Goal: Complete application form: Complete application form

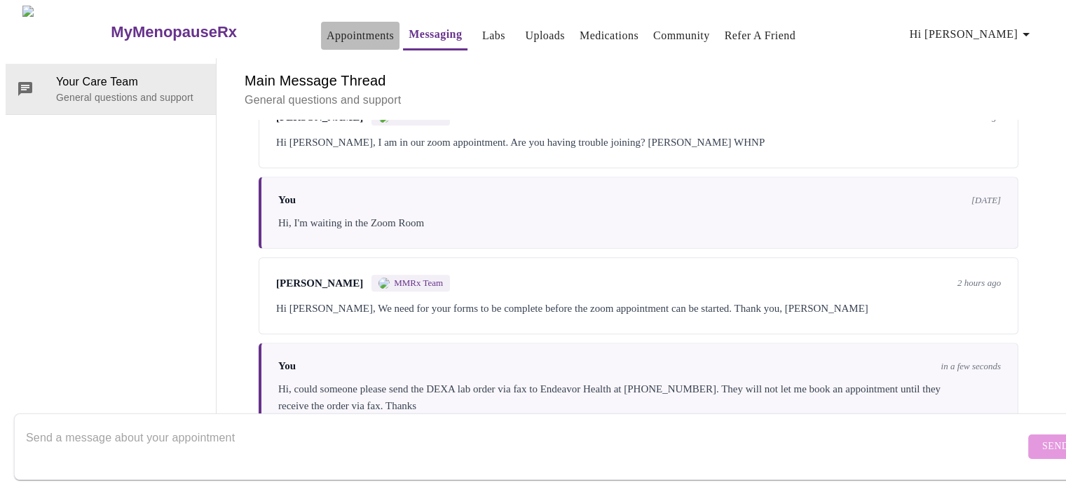
click at [334, 30] on link "Appointments" at bounding box center [360, 36] width 67 height 20
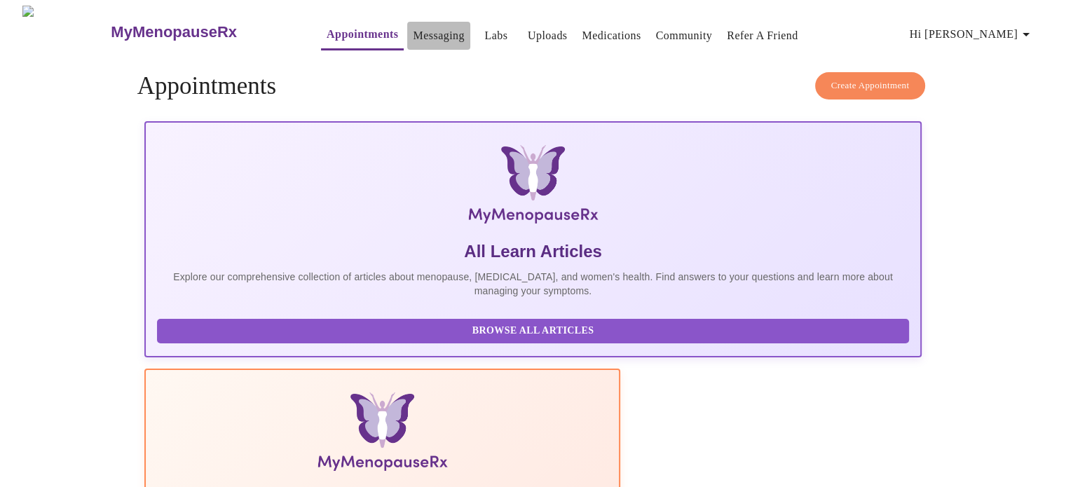
click at [413, 26] on link "Messaging" at bounding box center [438, 36] width 51 height 20
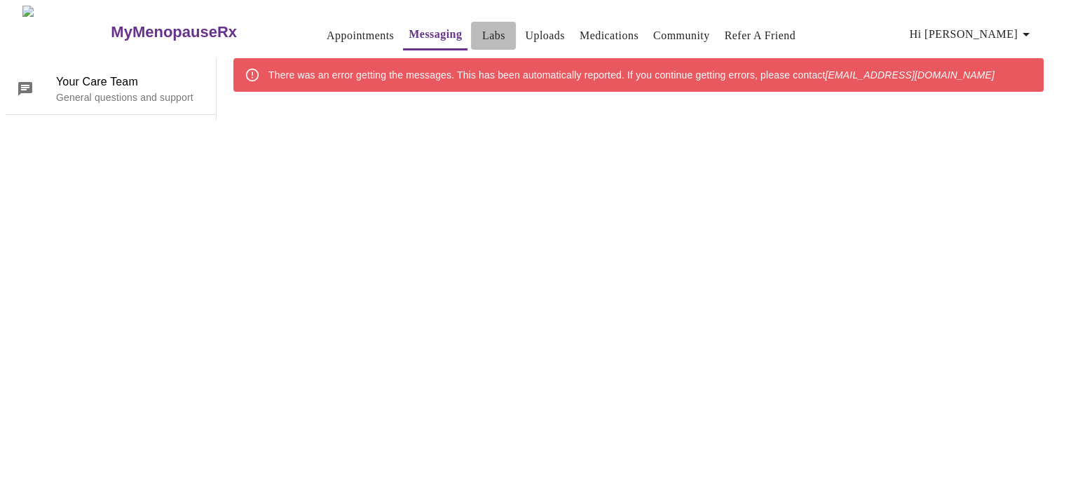
click at [482, 26] on link "Labs" at bounding box center [493, 36] width 23 height 20
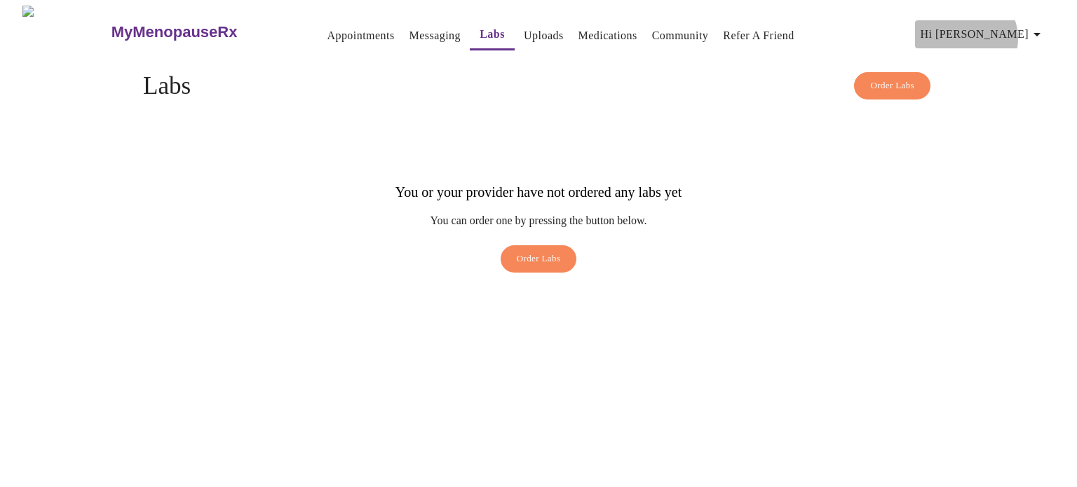
click at [1032, 33] on span "Hi [PERSON_NAME]" at bounding box center [982, 35] width 125 height 20
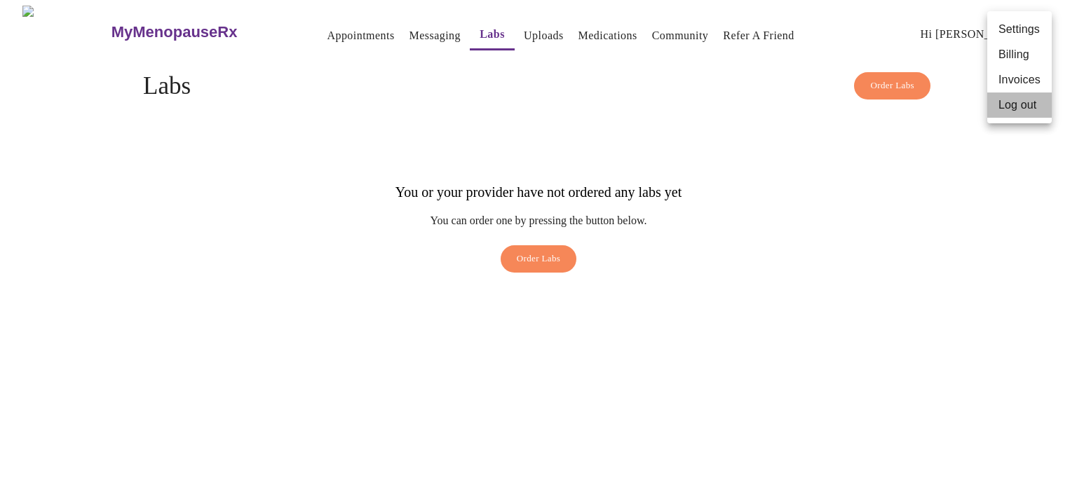
click at [1019, 114] on li "Log out" at bounding box center [1019, 105] width 64 height 25
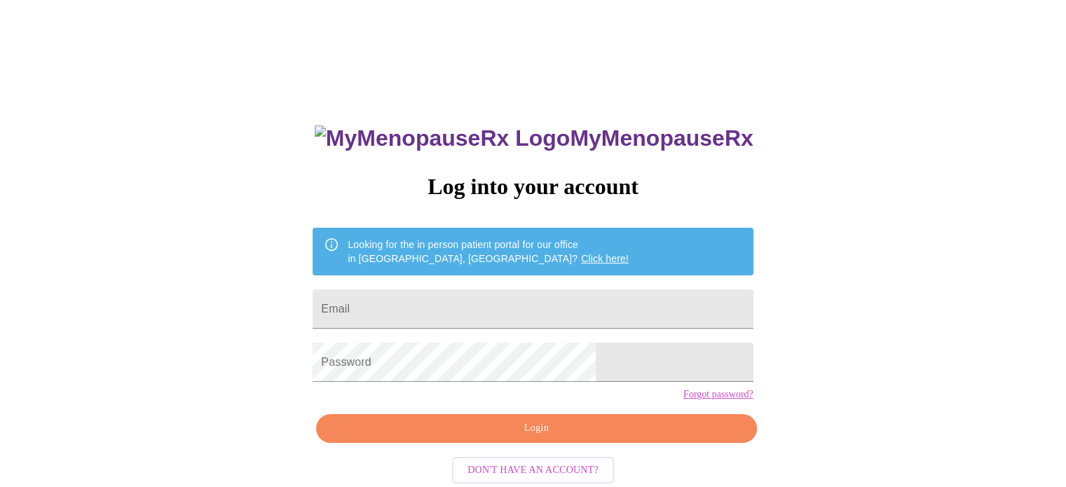
type input "[EMAIL_ADDRESS][DOMAIN_NAME]"
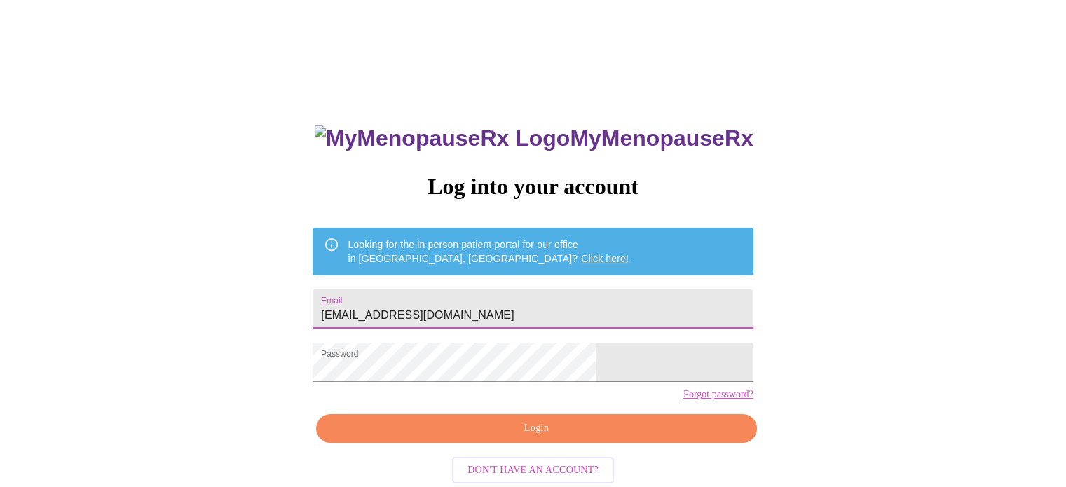
click at [555, 303] on input "[EMAIL_ADDRESS][DOMAIN_NAME]" at bounding box center [533, 308] width 440 height 39
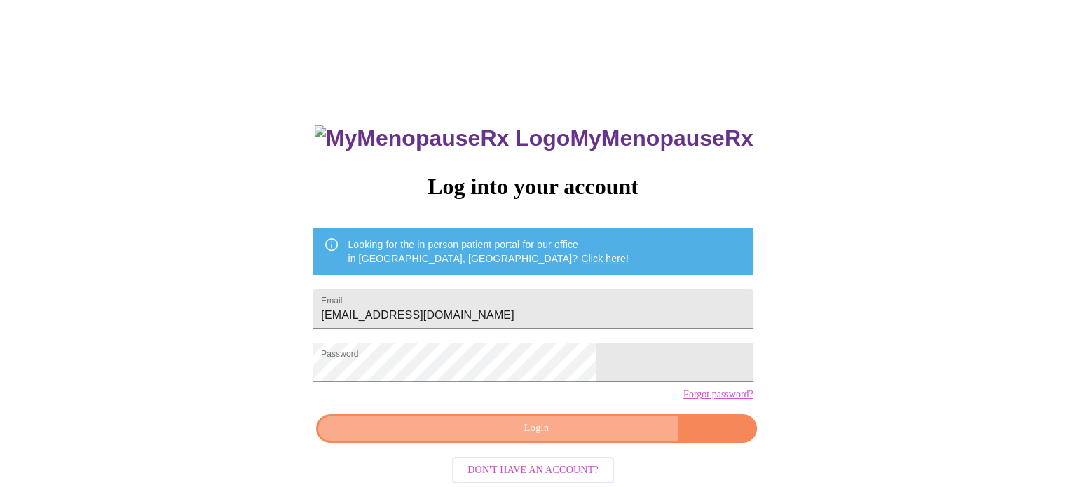
click at [576, 437] on span "Login" at bounding box center [536, 429] width 408 height 18
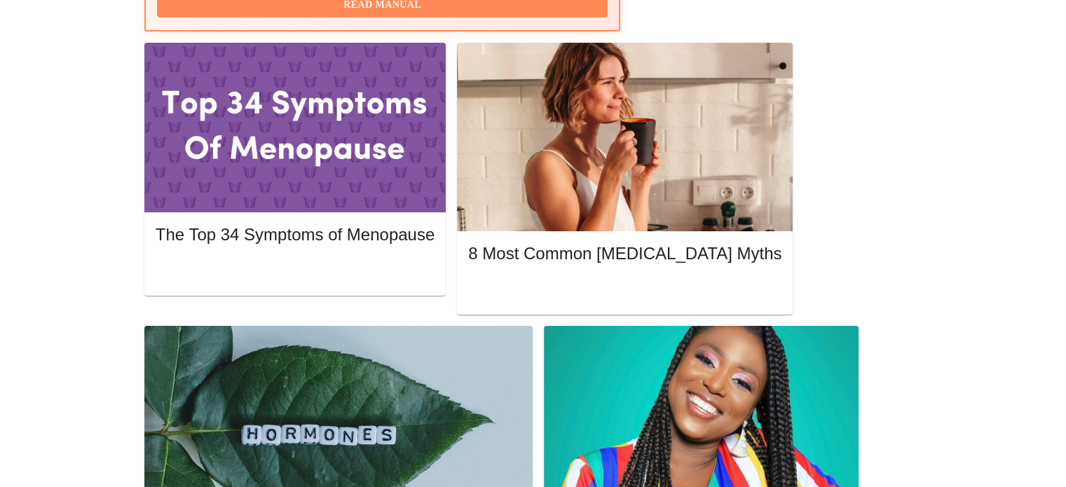
scroll to position [650, 0]
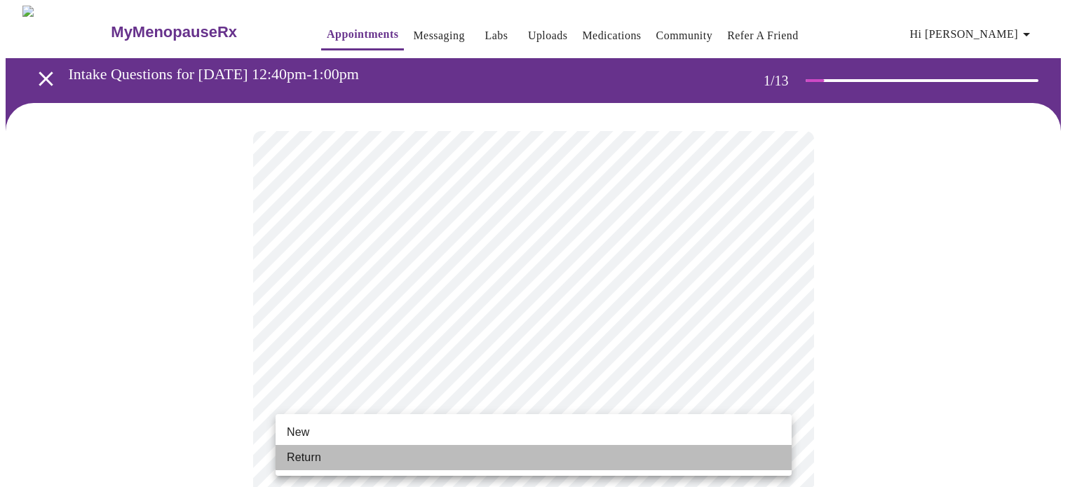
click at [635, 470] on li "Return" at bounding box center [533, 457] width 516 height 25
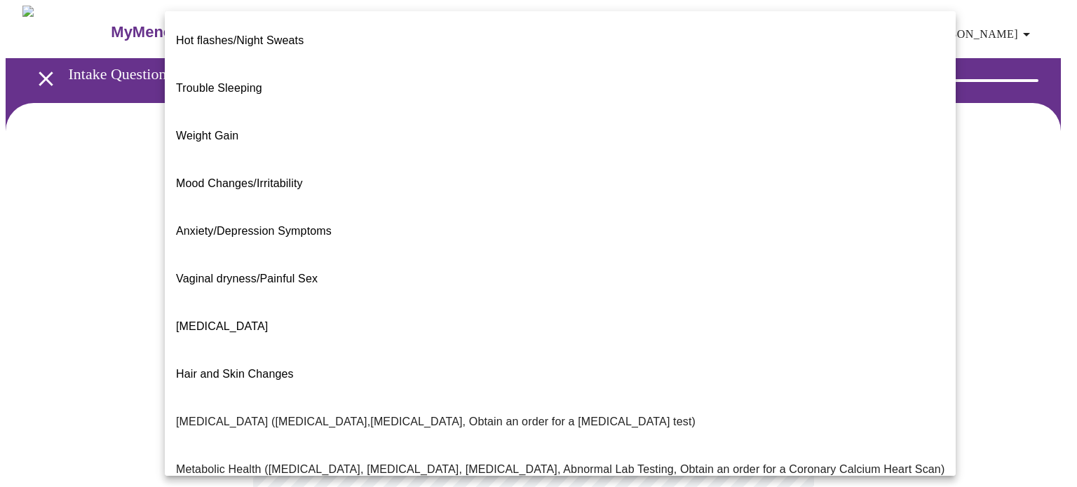
click at [711, 296] on body "MyMenopauseRx Appointments Messaging Labs Uploads Medications Community Refer a…" at bounding box center [538, 427] width 1065 height 842
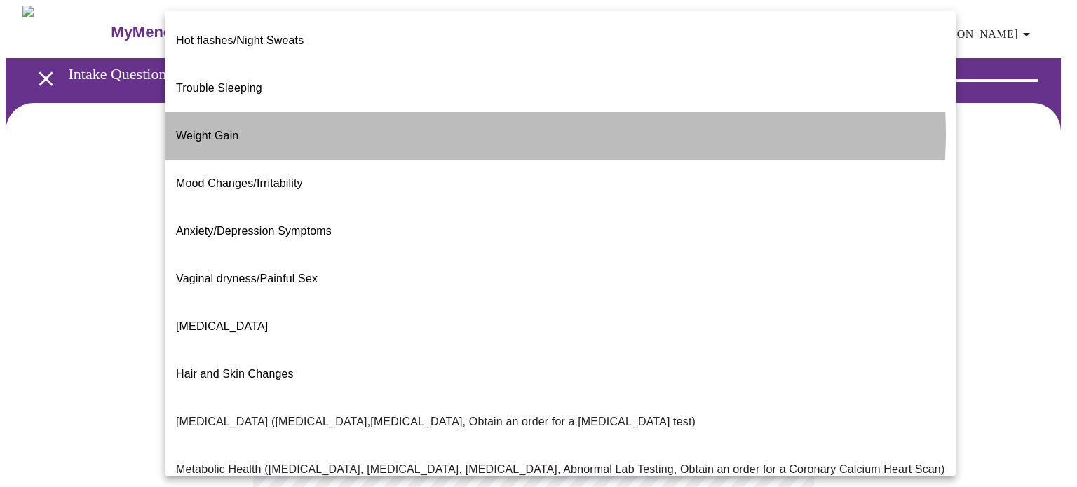
click at [554, 112] on li "Weight Gain" at bounding box center [560, 136] width 791 height 48
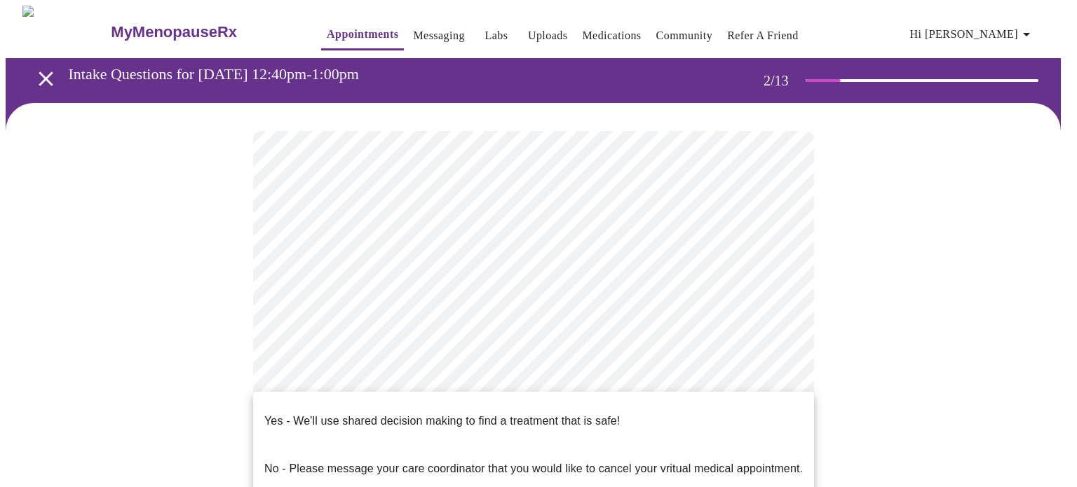
click at [594, 425] on body "MyMenopauseRx Appointments Messaging Labs Uploads Medications Community Refer a…" at bounding box center [538, 422] width 1065 height 833
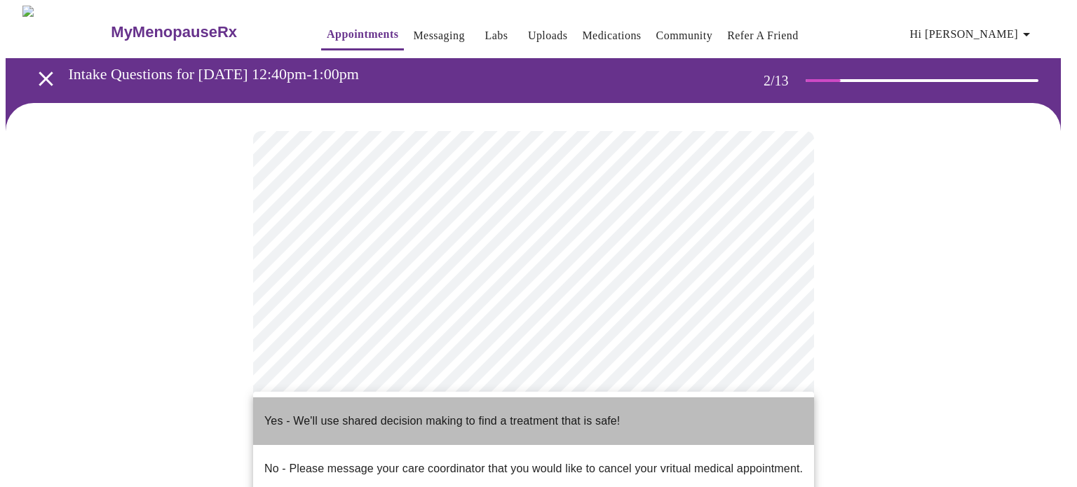
click at [656, 424] on li "Yes - We'll use shared decision making to find a treatment that is safe!" at bounding box center [533, 421] width 561 height 48
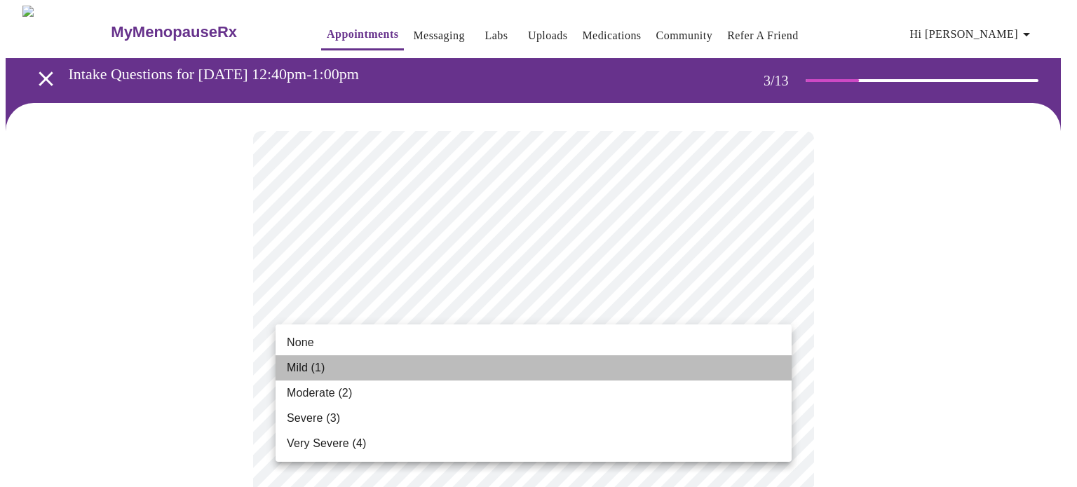
click at [676, 366] on li "Mild (1)" at bounding box center [533, 367] width 516 height 25
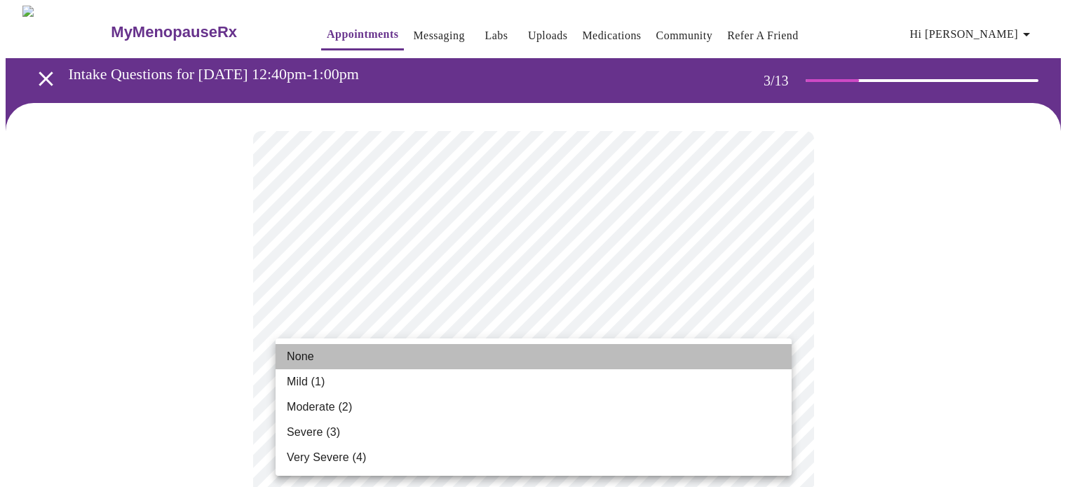
click at [603, 356] on li "None" at bounding box center [533, 356] width 516 height 25
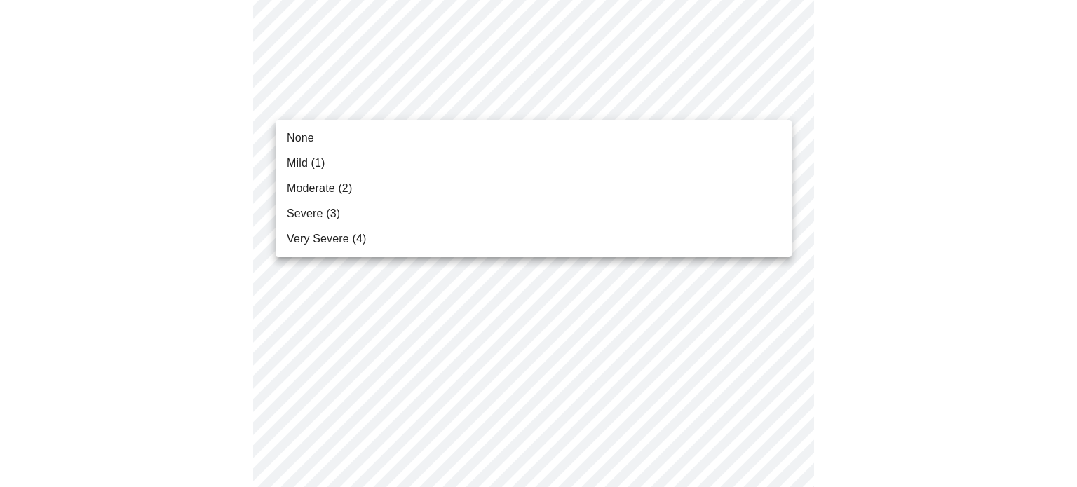
click at [679, 97] on body "MyMenopauseRx Appointments Messaging Labs Uploads Medications Community Refer a…" at bounding box center [538, 491] width 1065 height 1824
drag, startPoint x: 599, startPoint y: 147, endPoint x: 599, endPoint y: 163, distance: 16.1
click at [599, 163] on ul "None Mild (1) Moderate (2) Severe (3) Very Severe (4)" at bounding box center [533, 188] width 516 height 137
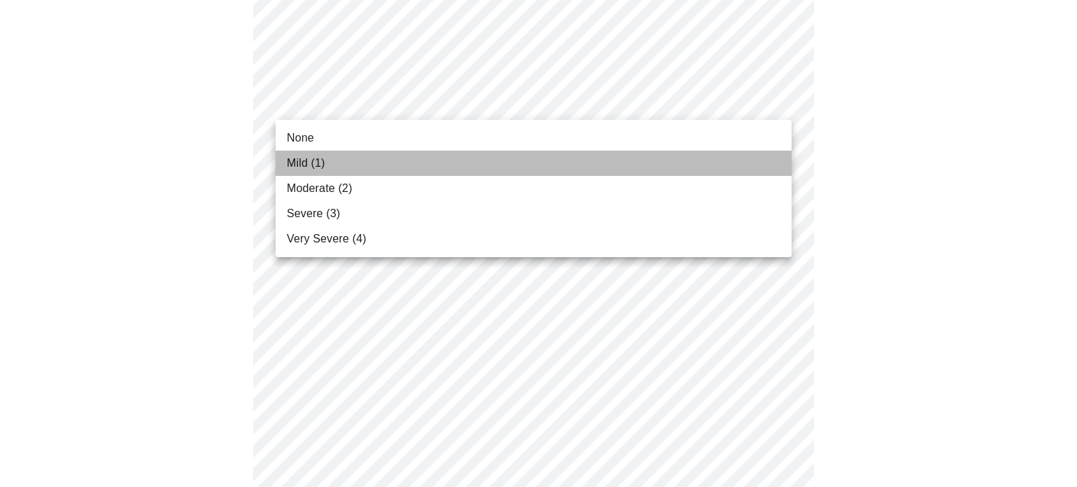
click at [599, 163] on li "Mild (1)" at bounding box center [533, 163] width 516 height 25
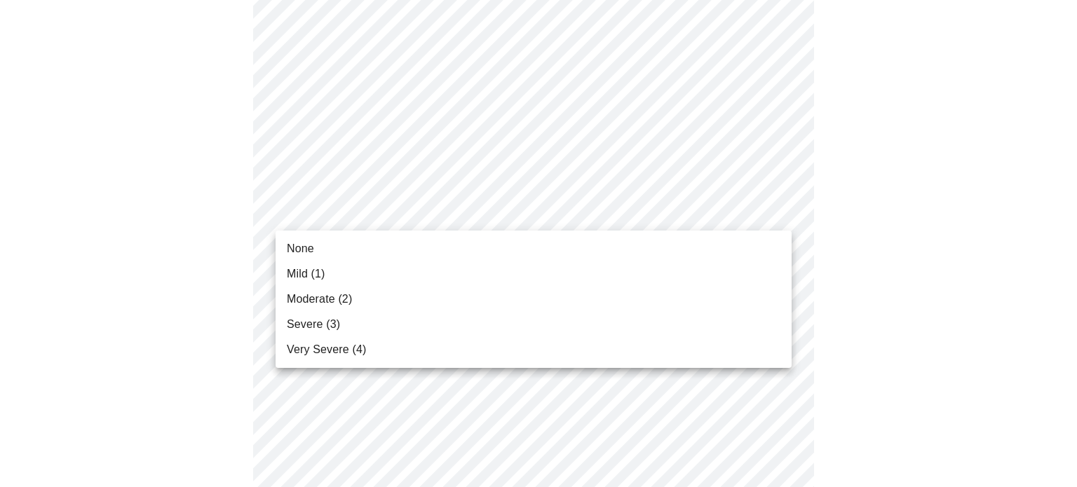
click at [741, 217] on body "MyMenopauseRx Appointments Messaging Labs Uploads Medications Community Refer a…" at bounding box center [538, 481] width 1065 height 1805
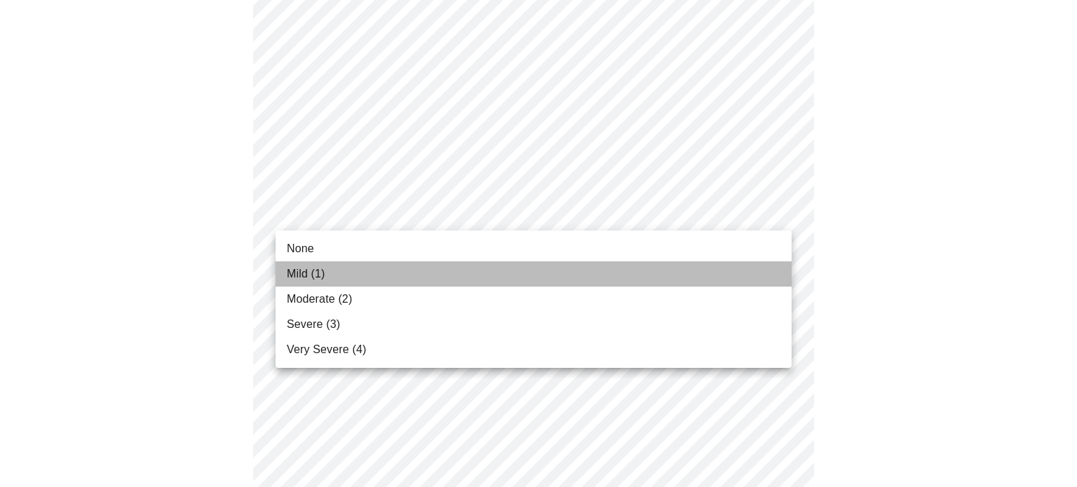
click at [716, 269] on li "Mild (1)" at bounding box center [533, 273] width 516 height 25
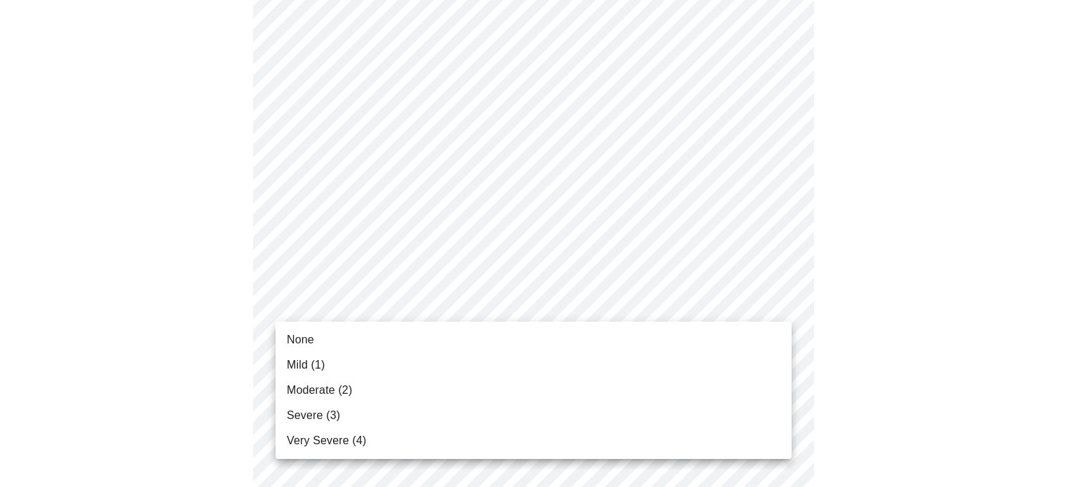
click at [693, 315] on body "MyMenopauseRx Appointments Messaging Labs Uploads Medications Community Refer a…" at bounding box center [538, 471] width 1065 height 1785
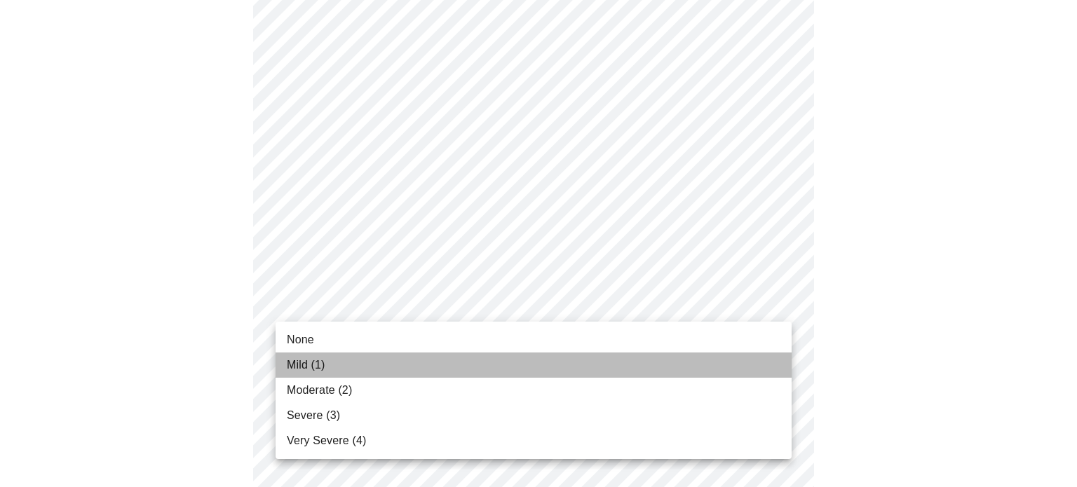
click at [662, 371] on li "Mild (1)" at bounding box center [533, 365] width 516 height 25
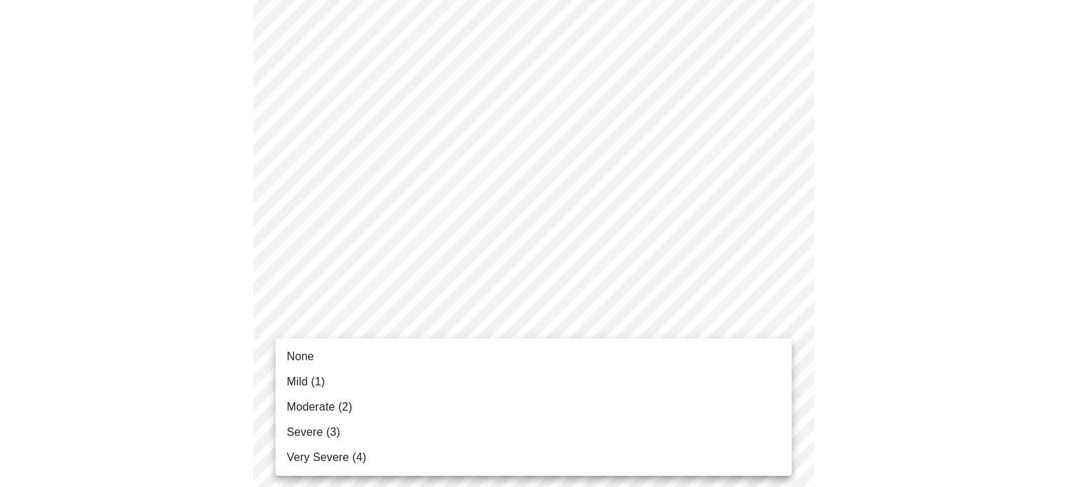
click at [614, 390] on body "MyMenopauseRx Appointments Messaging Labs Uploads Medications Community Refer a…" at bounding box center [538, 462] width 1065 height 1766
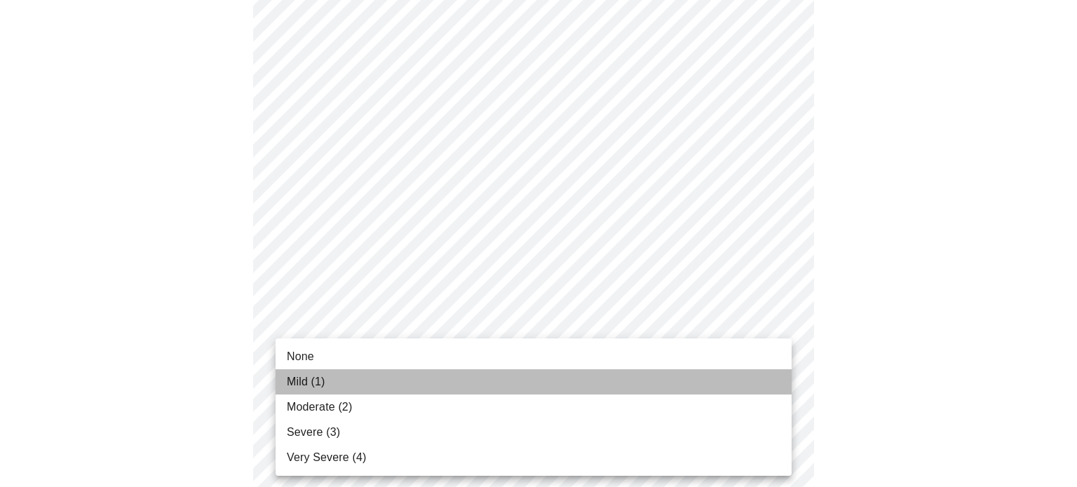
click at [592, 393] on li "Mild (1)" at bounding box center [533, 381] width 516 height 25
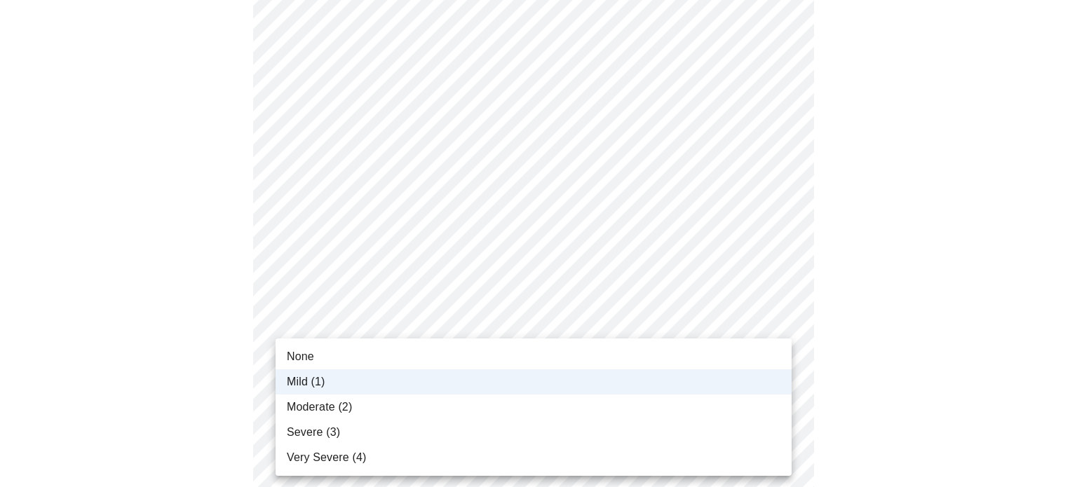
click at [611, 400] on body "MyMenopauseRx Appointments Messaging Labs Uploads Medications Community Refer a…" at bounding box center [538, 452] width 1065 height 1746
click at [839, 371] on div at bounding box center [538, 243] width 1077 height 487
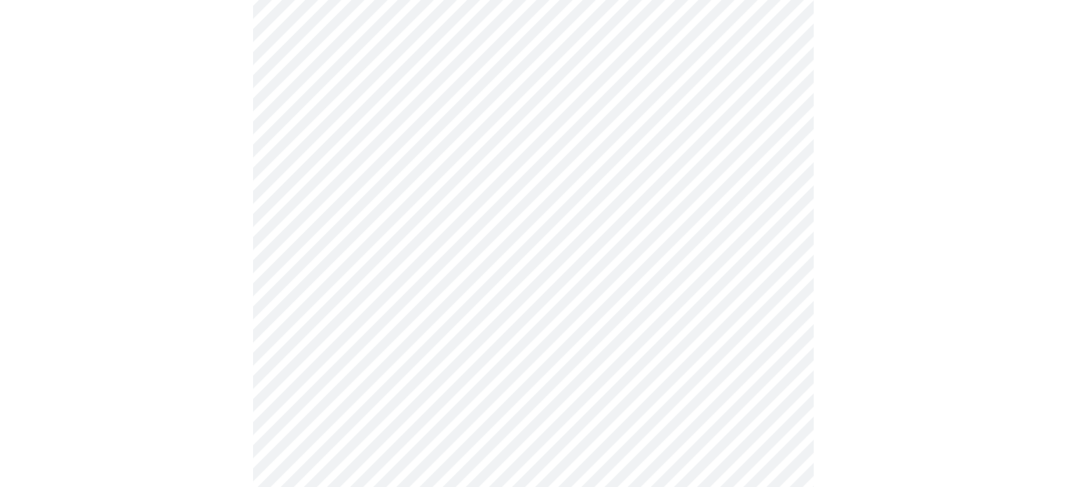
scroll to position [852, 0]
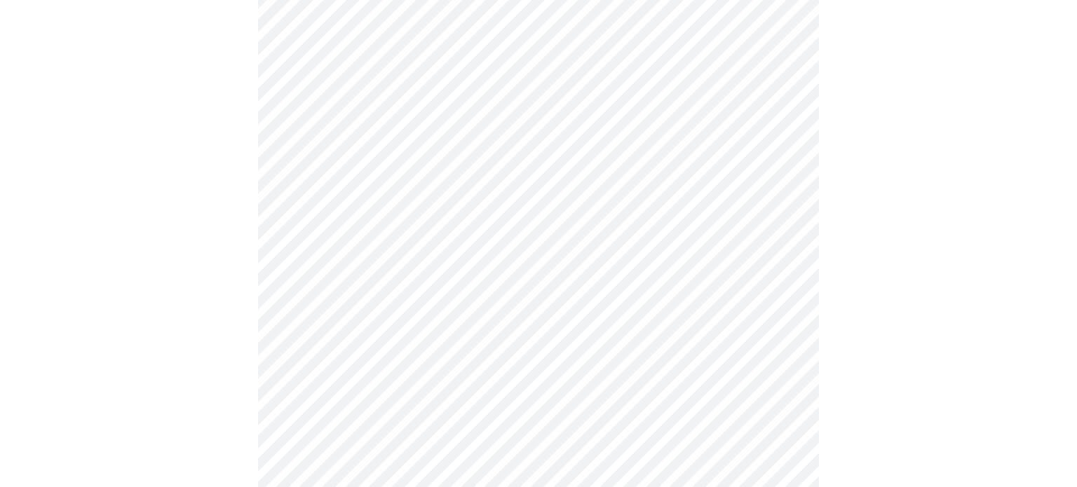
click at [716, 83] on body "MyMenopauseRx Appointments Messaging Labs Uploads Medications Community Refer a…" at bounding box center [538, 26] width 1065 height 1746
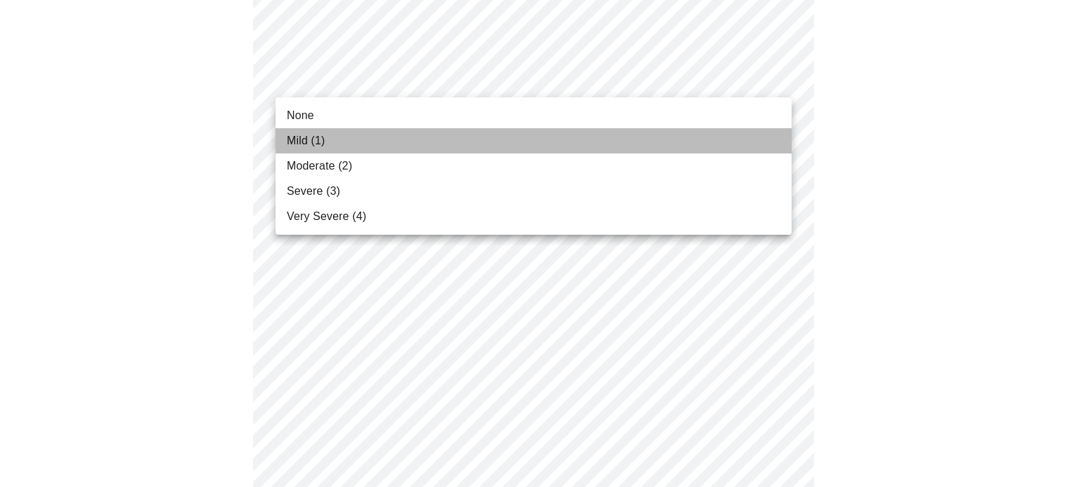
click at [681, 142] on li "Mild (1)" at bounding box center [533, 140] width 516 height 25
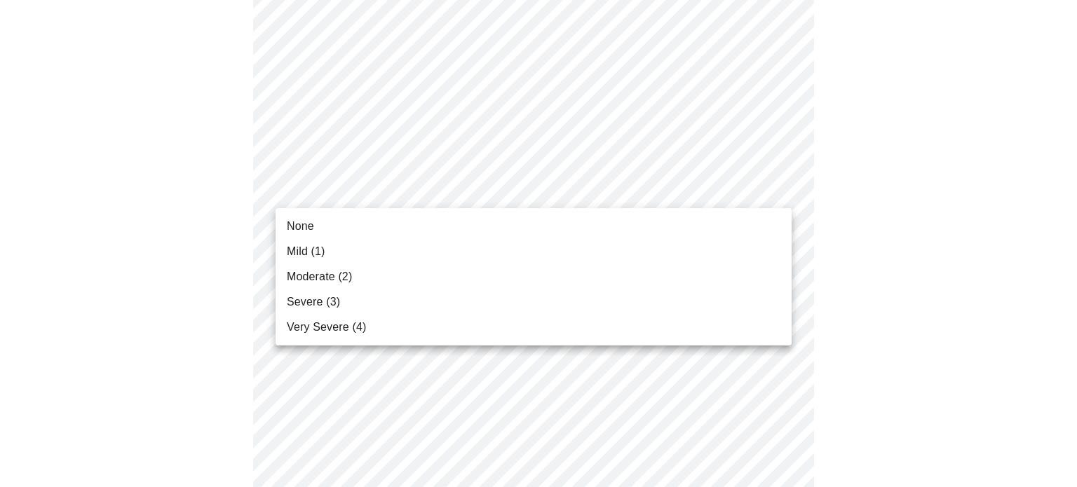
click at [672, 193] on body "MyMenopauseRx Appointments Messaging Labs Uploads Medications Community Refer a…" at bounding box center [538, 16] width 1065 height 1726
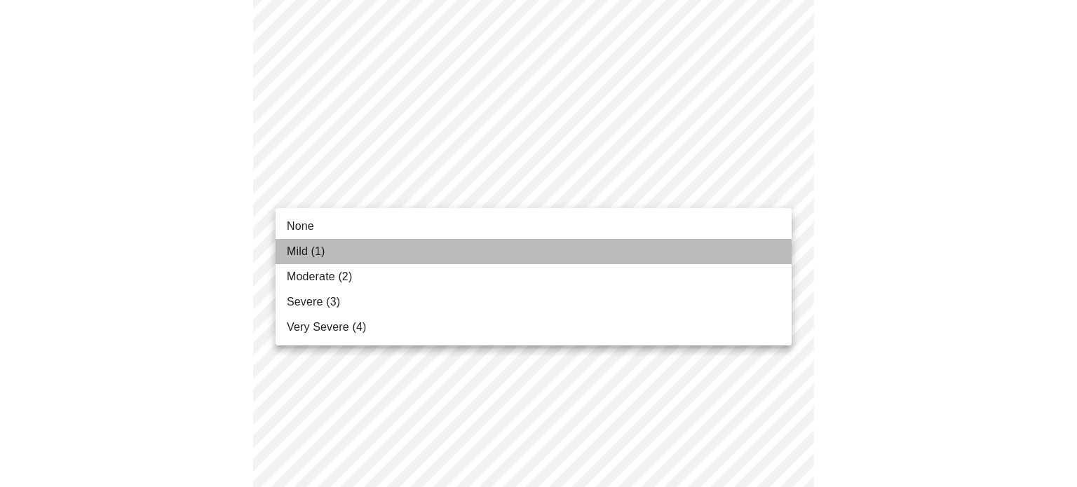
click at [641, 246] on li "Mild (1)" at bounding box center [533, 251] width 516 height 25
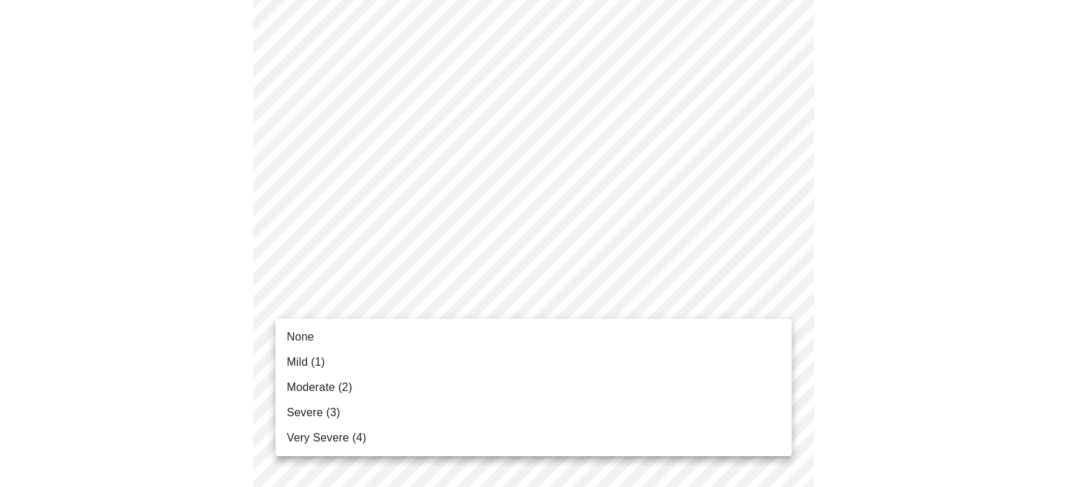
click at [649, 297] on body "MyMenopauseRx Appointments Messaging Labs Uploads Medications Community Refer a…" at bounding box center [538, 6] width 1065 height 1707
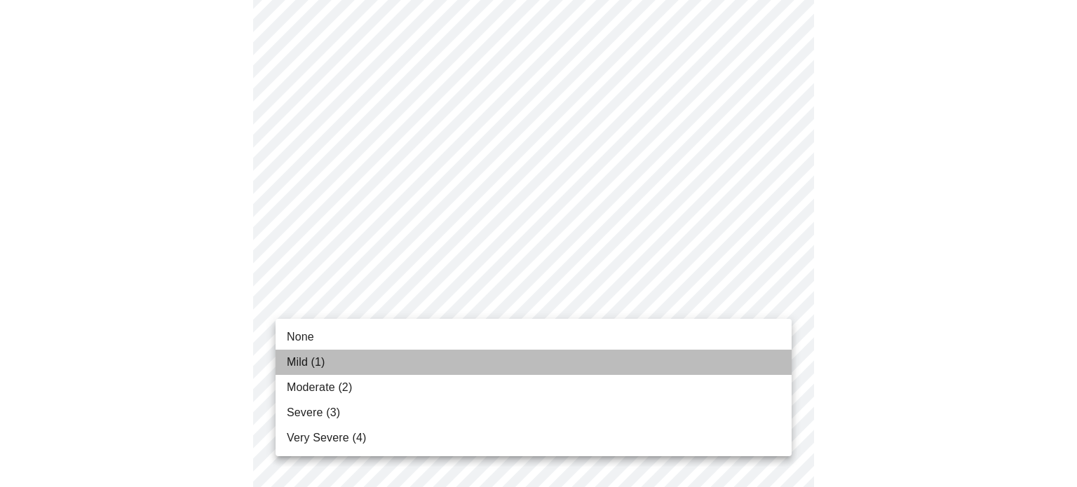
click at [623, 355] on li "Mild (1)" at bounding box center [533, 362] width 516 height 25
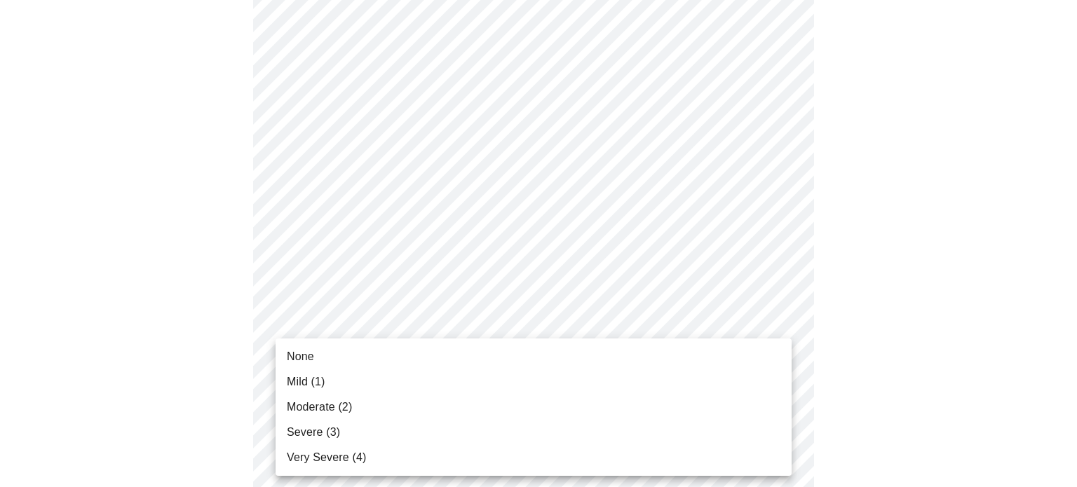
click at [632, 381] on li "Mild (1)" at bounding box center [533, 381] width 516 height 25
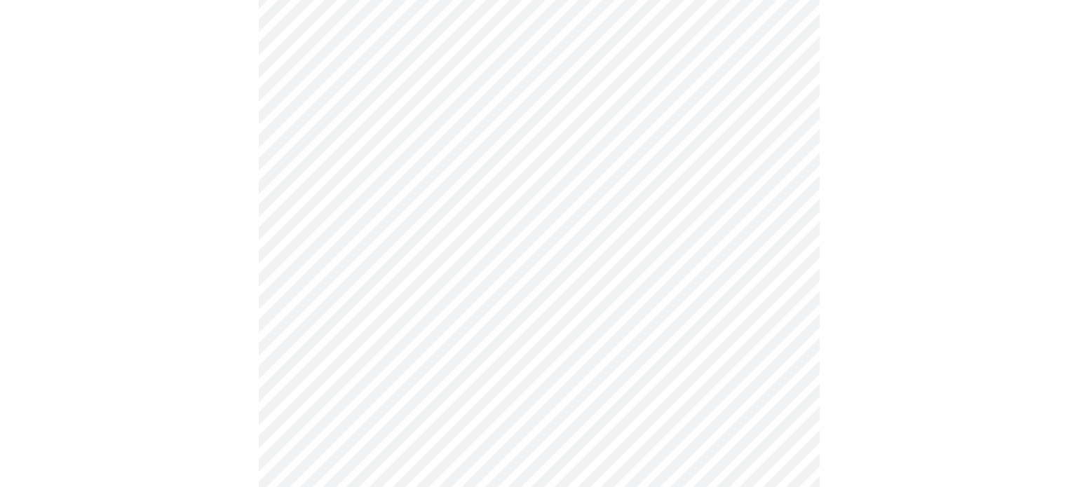
scroll to position [1180, 0]
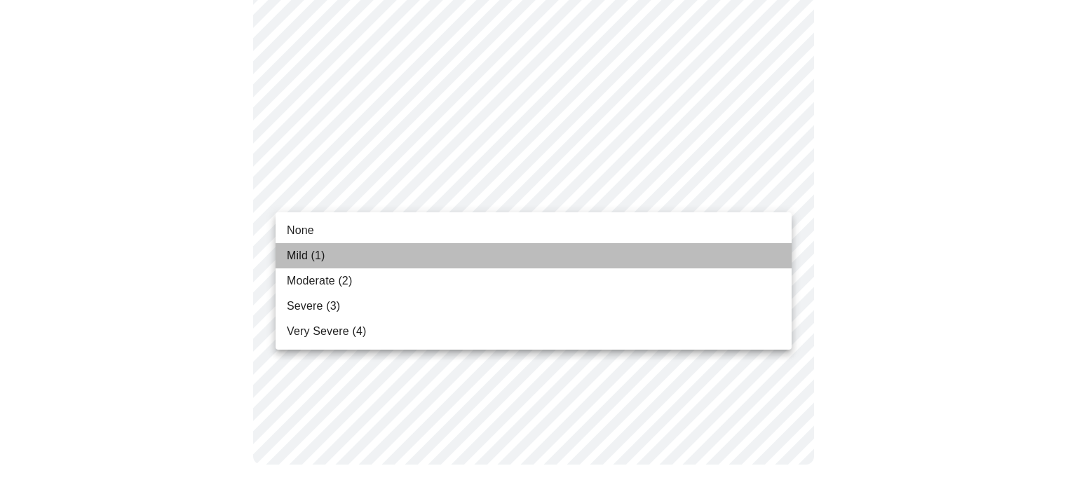
click at [690, 261] on li "Mild (1)" at bounding box center [533, 255] width 516 height 25
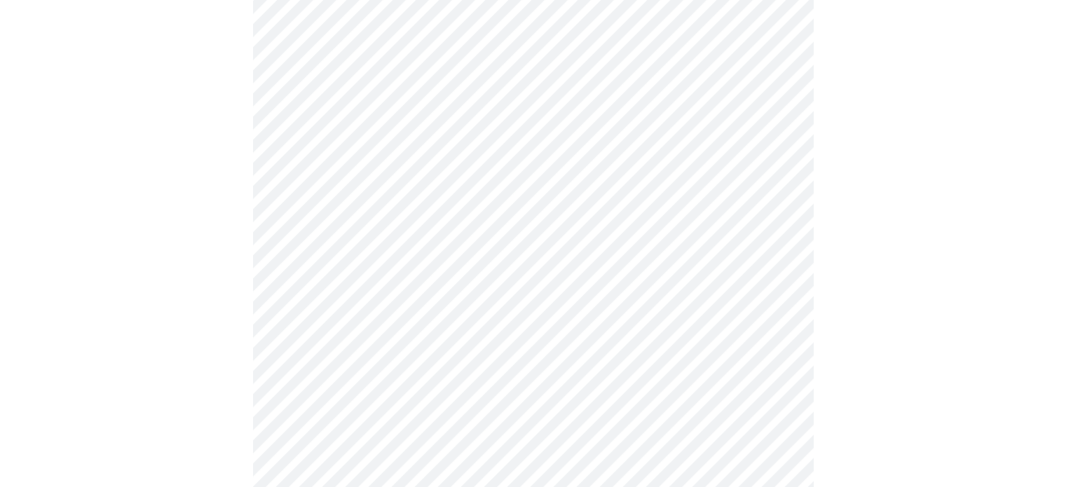
scroll to position [364, 0]
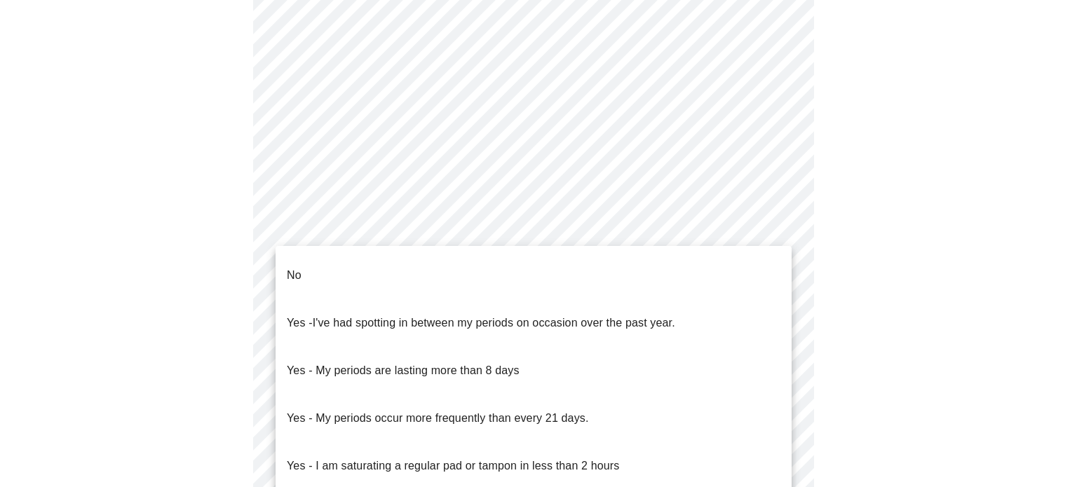
click at [661, 440] on body "MyMenopauseRx Appointments Messaging Labs Uploads Medications Community Refer a…" at bounding box center [538, 303] width 1065 height 1325
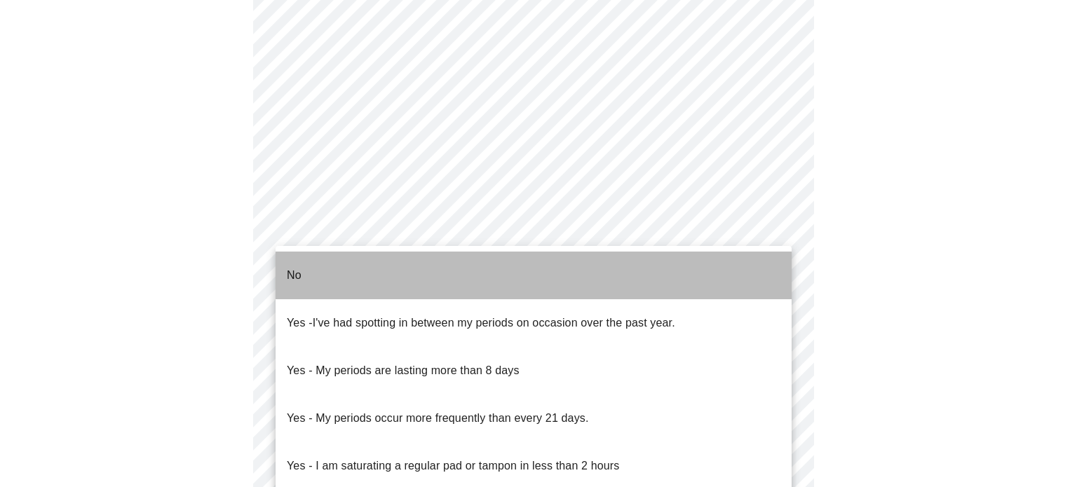
click at [610, 277] on li "No" at bounding box center [533, 276] width 516 height 48
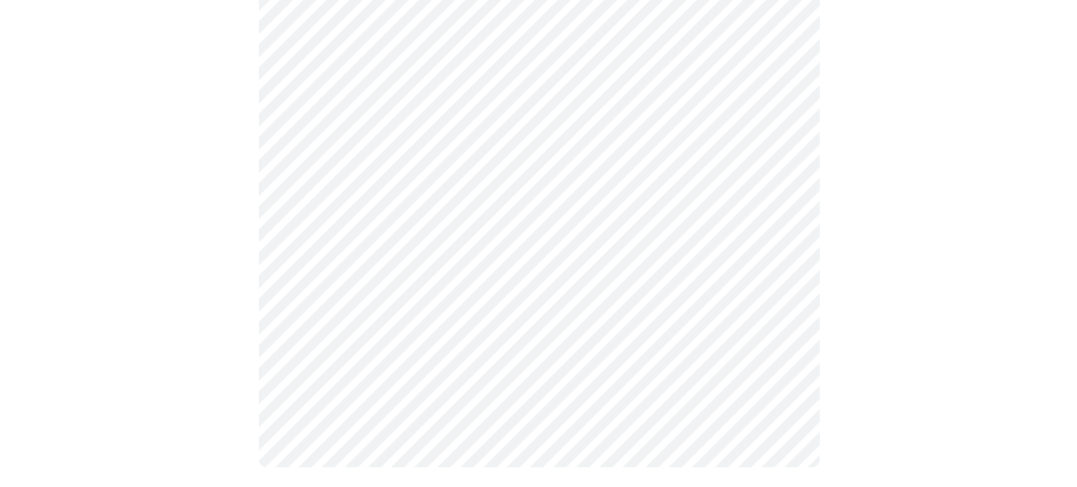
scroll to position [830, 0]
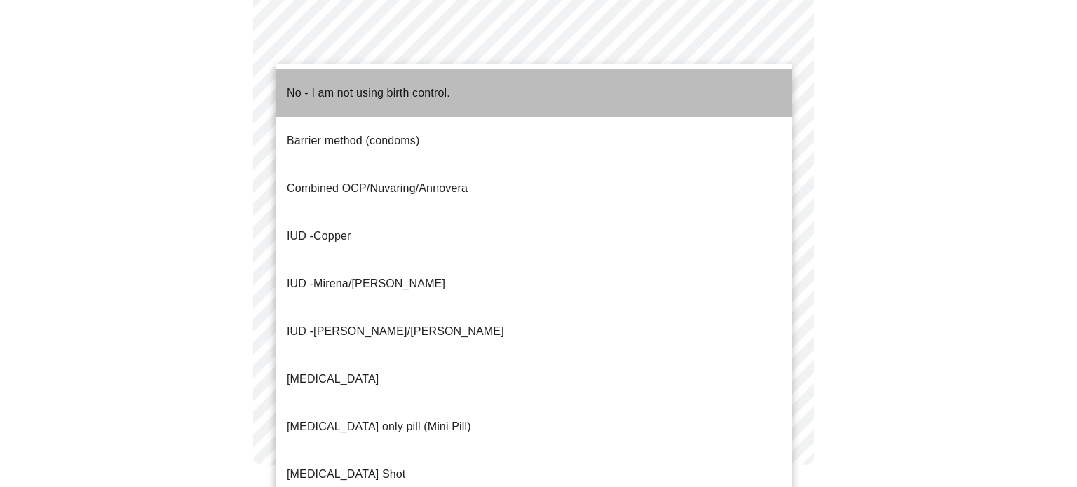
click at [667, 83] on li "No - I am not using birth control." at bounding box center [533, 93] width 516 height 48
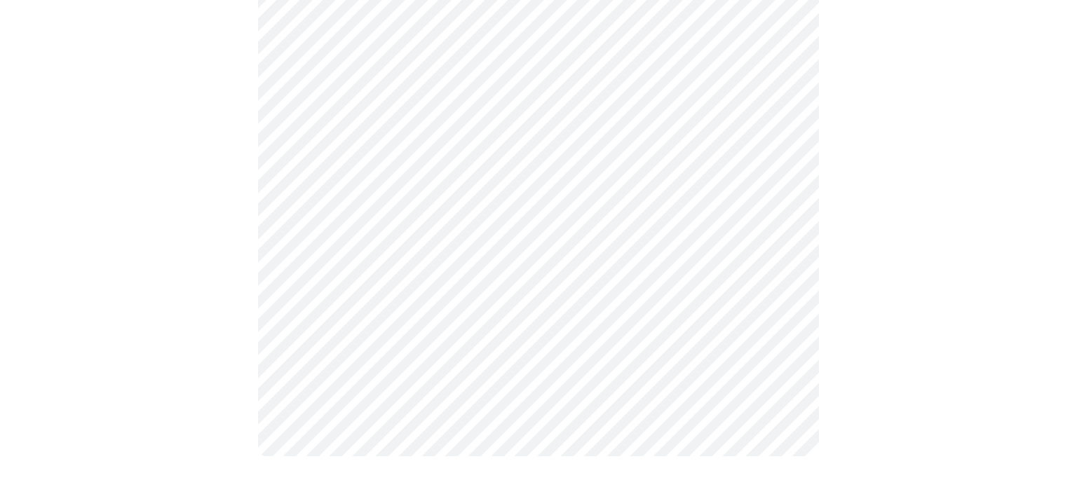
scroll to position [821, 0]
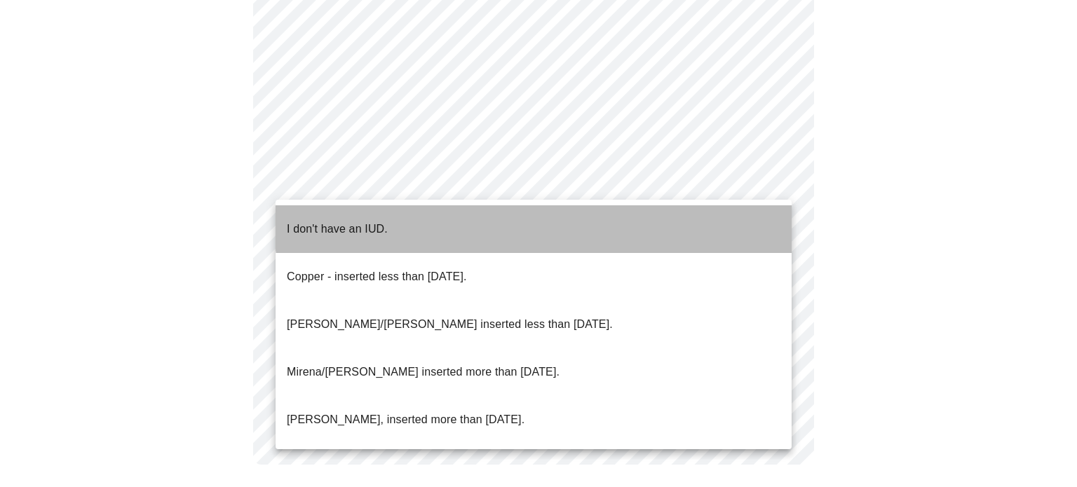
click at [614, 212] on li "I don't have an IUD." at bounding box center [533, 229] width 516 height 48
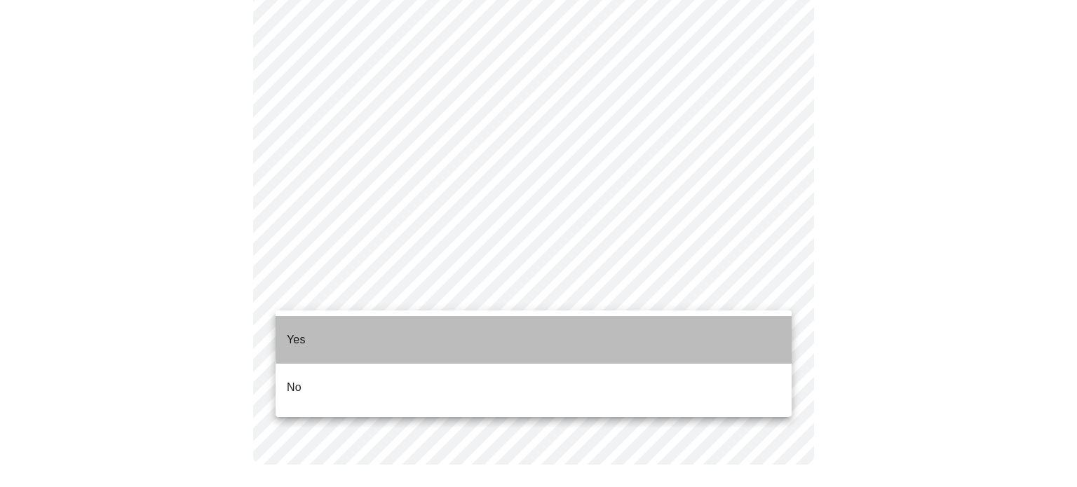
click at [577, 329] on li "Yes" at bounding box center [533, 340] width 516 height 48
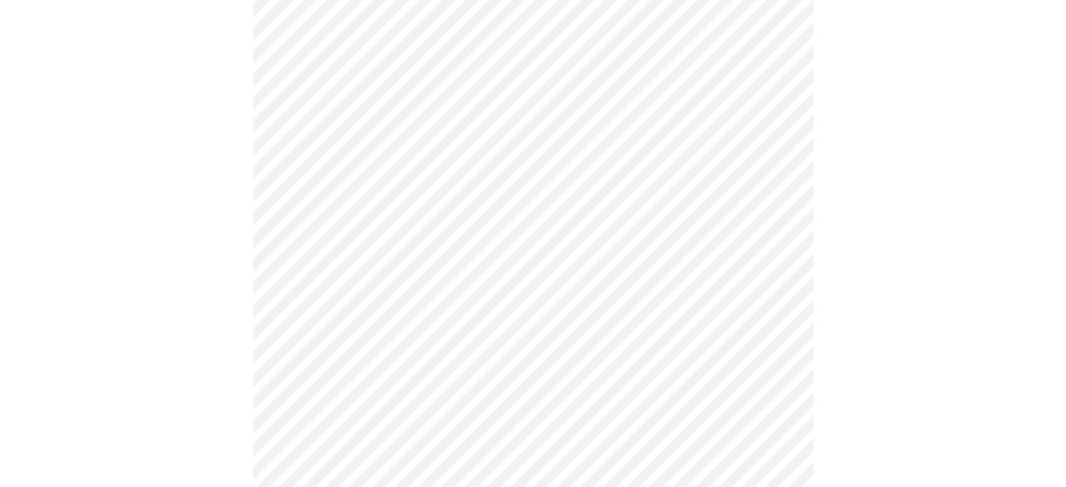
scroll to position [3671, 0]
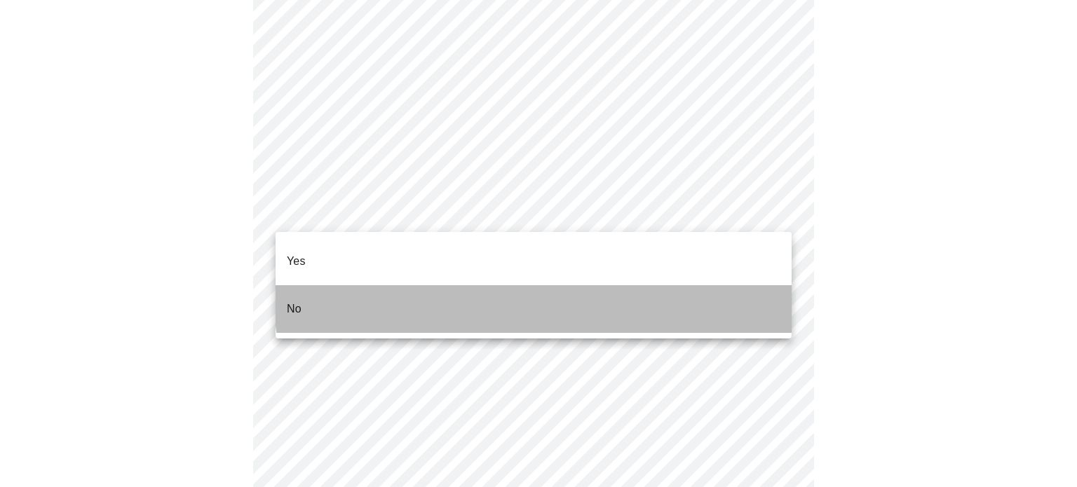
click at [603, 285] on li "No" at bounding box center [533, 309] width 516 height 48
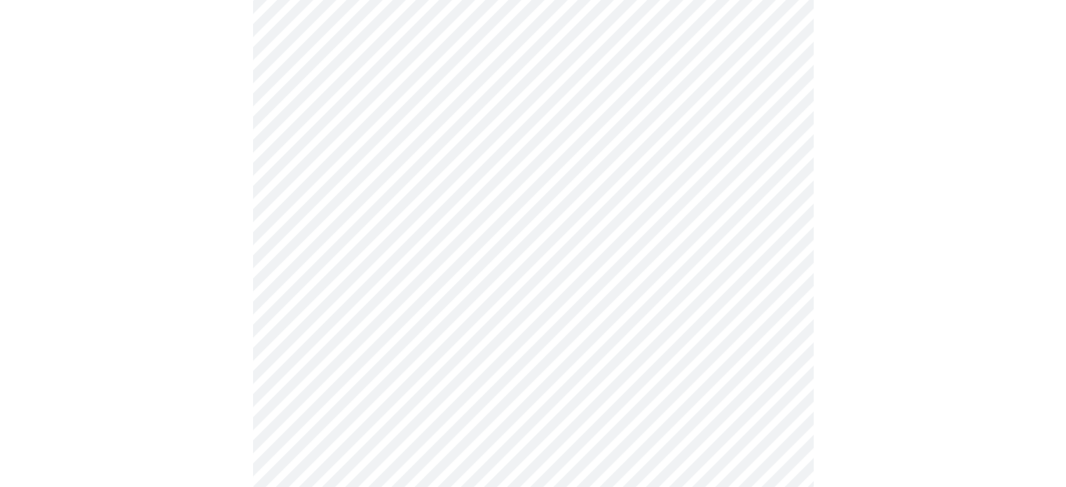
scroll to position [892, 0]
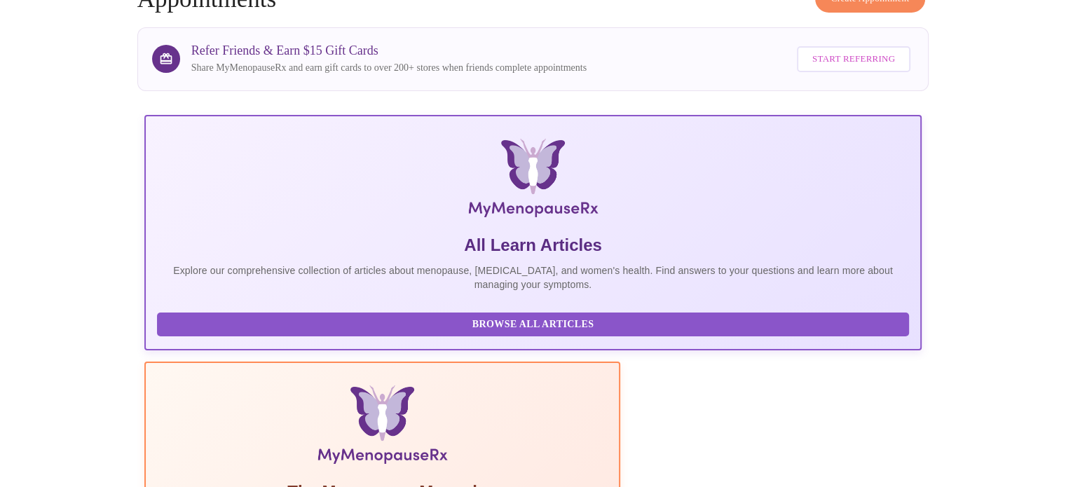
scroll to position [84, 0]
